Goal: Information Seeking & Learning: Find specific fact

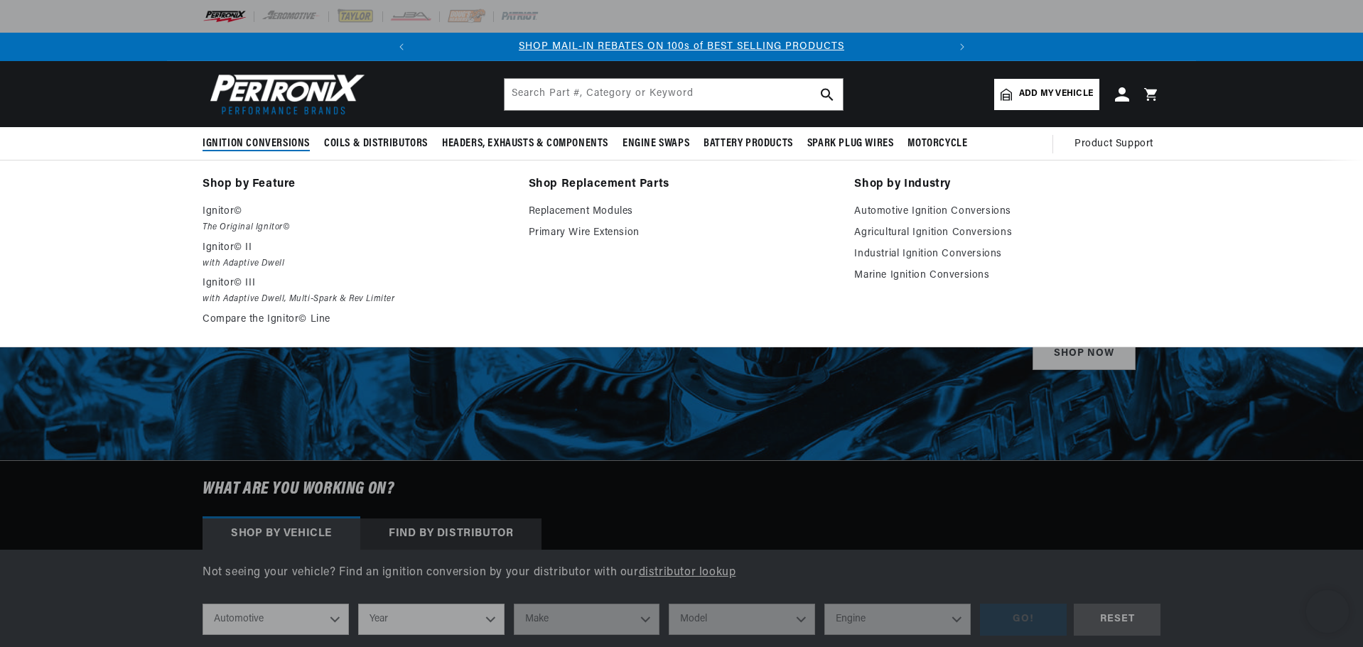
click at [261, 142] on span "Ignition Conversions" at bounding box center [256, 143] width 107 height 15
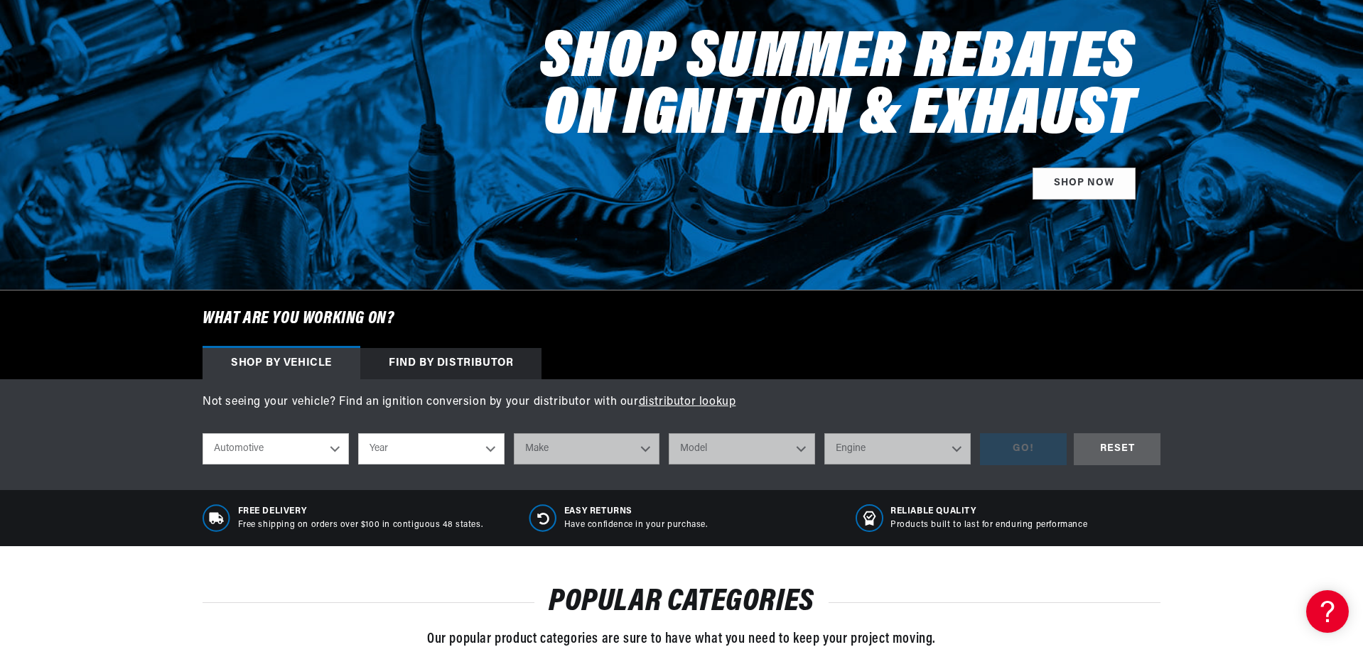
click at [478, 358] on div "Find by Distributor" at bounding box center [450, 363] width 181 height 31
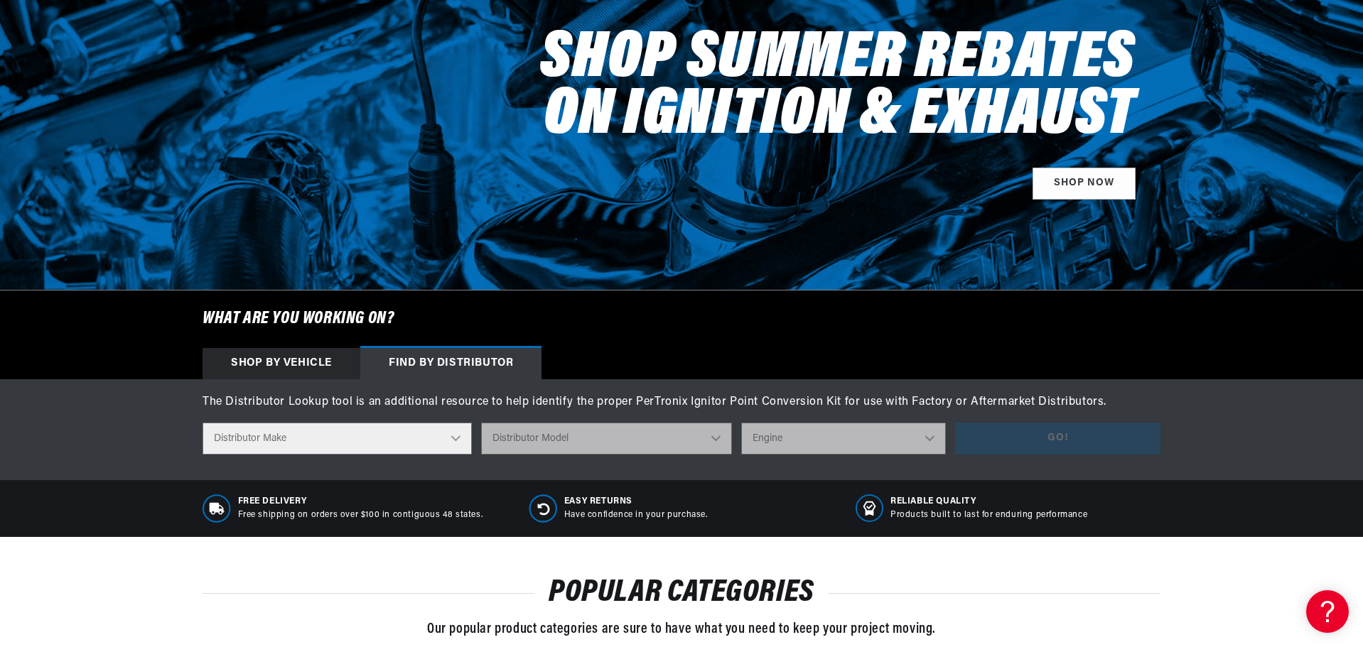
scroll to position [0, 532]
select select "Mercruiser"
click at [203, 423] on select "Distributor Make Accel [PERSON_NAME] Autolite Bosch Century Chrysler Clark Colt…" at bounding box center [337, 439] width 269 height 32
click at [481, 423] on select "Distributor Model 64025 64026" at bounding box center [606, 439] width 251 height 32
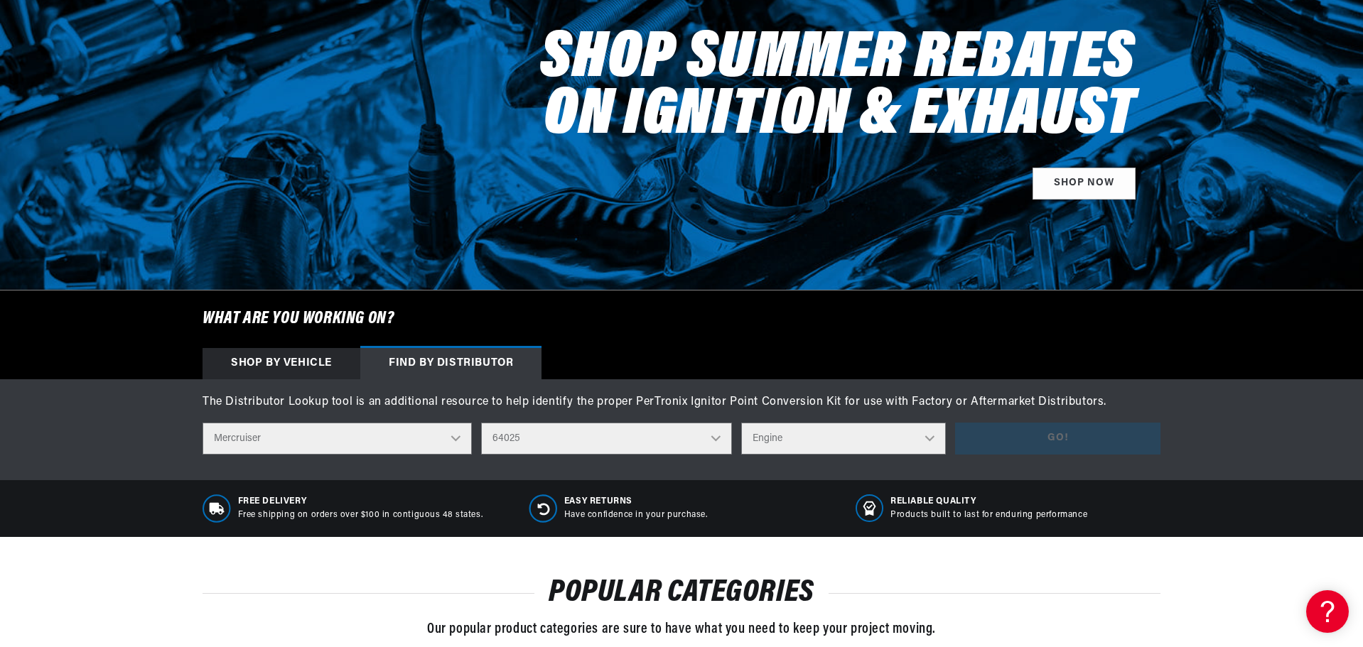
click at [930, 439] on select "Engine 8" at bounding box center [843, 439] width 205 height 32
select select "64026"
click at [481, 423] on select "Distributor Model 64025 64026" at bounding box center [606, 439] width 251 height 32
